Goal: Task Accomplishment & Management: Manage account settings

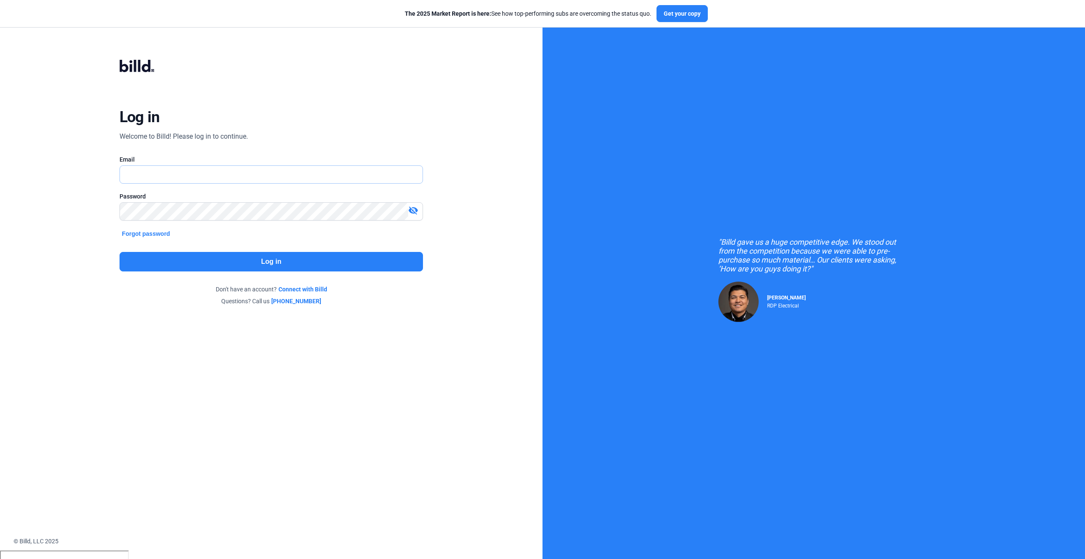
type input "[PERSON_NAME][EMAIL_ADDRESS][PERSON_NAME][DOMAIN_NAME]"
click at [295, 261] on button "Log in" at bounding box center [272, 261] width 304 height 19
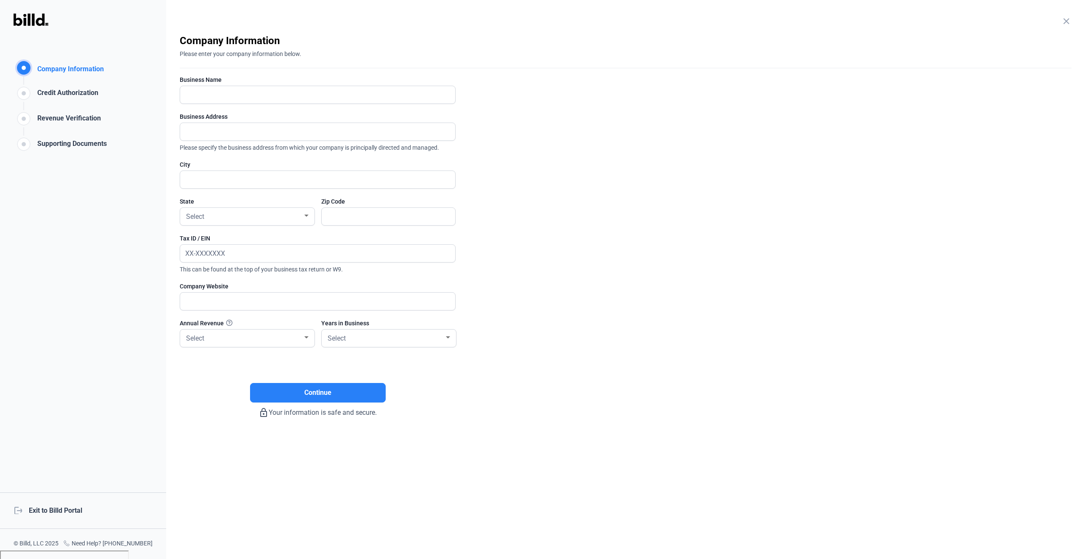
click at [96, 117] on div "Revenue Verification" at bounding box center [67, 120] width 67 height 14
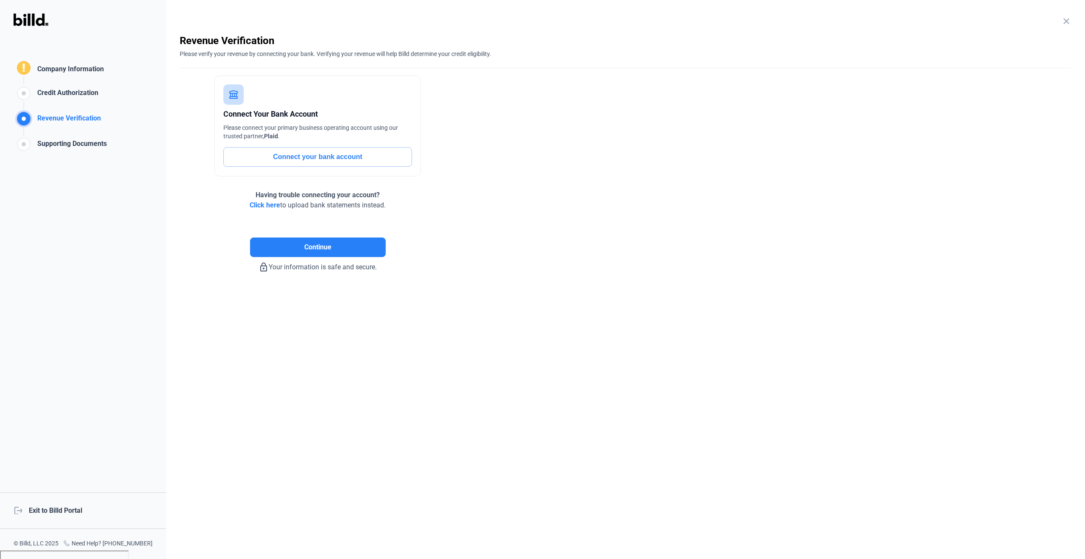
click at [1064, 18] on mat-icon "close" at bounding box center [1066, 21] width 10 height 10
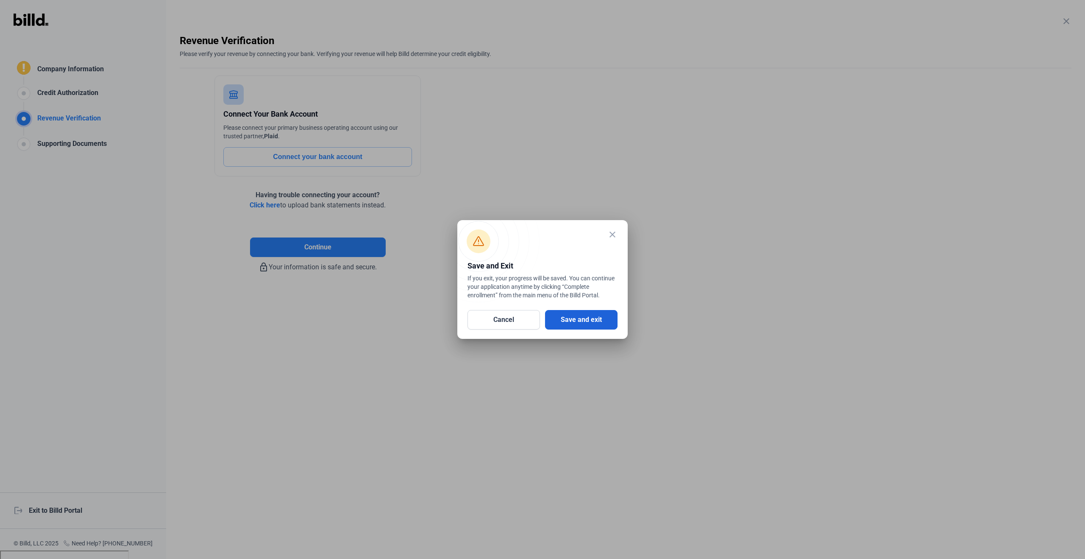
click at [580, 317] on button "Save and exit" at bounding box center [581, 319] width 72 height 19
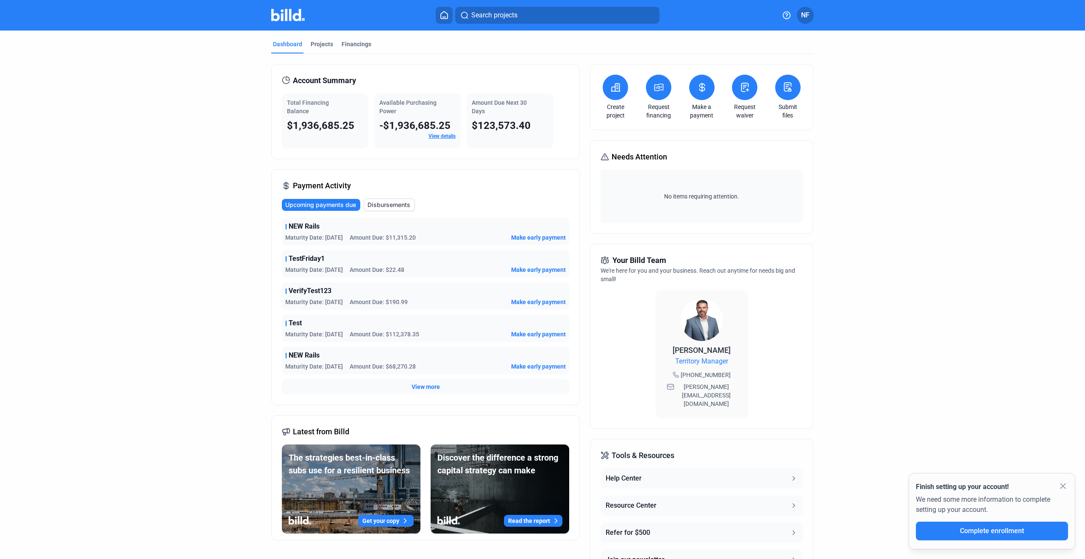
click at [808, 18] on span "NF" at bounding box center [805, 15] width 8 height 10
click at [769, 67] on button "Company Settings" at bounding box center [760, 73] width 92 height 17
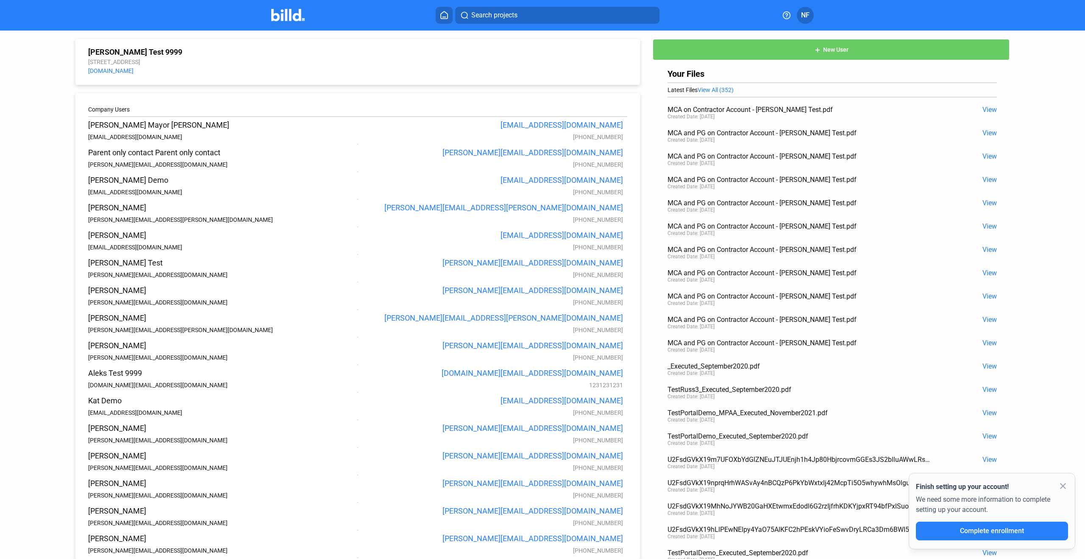
click at [809, 17] on span "NF" at bounding box center [805, 15] width 8 height 10
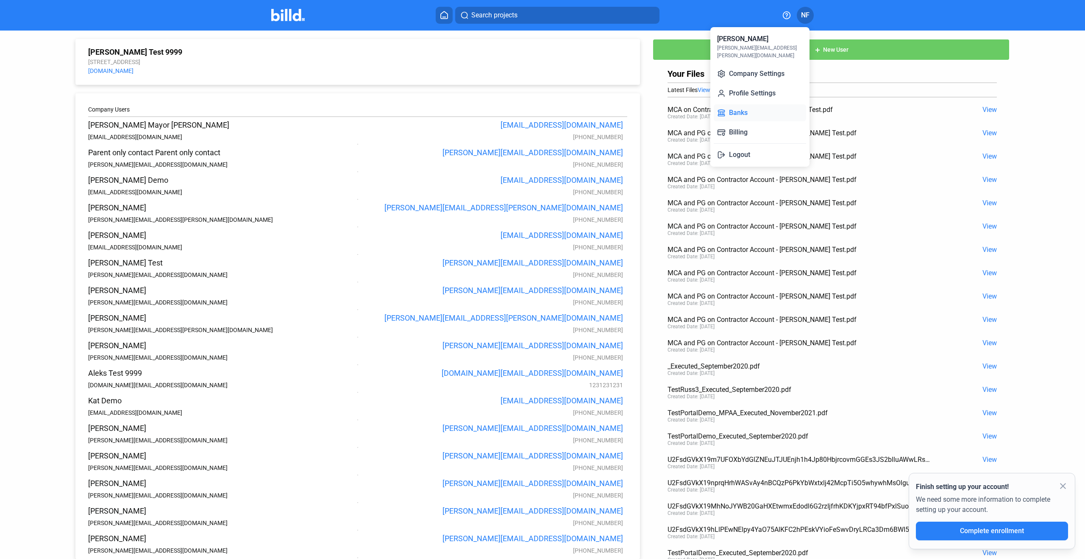
click at [756, 104] on button "Banks" at bounding box center [760, 112] width 92 height 17
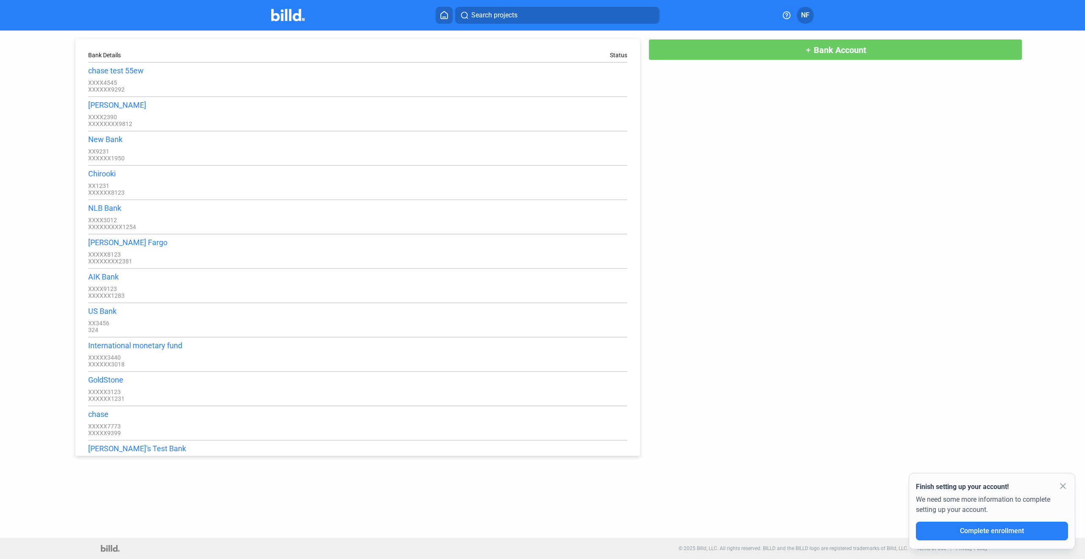
click at [290, 14] on img at bounding box center [287, 15] width 33 height 12
